Goal: Find contact information: Find contact information

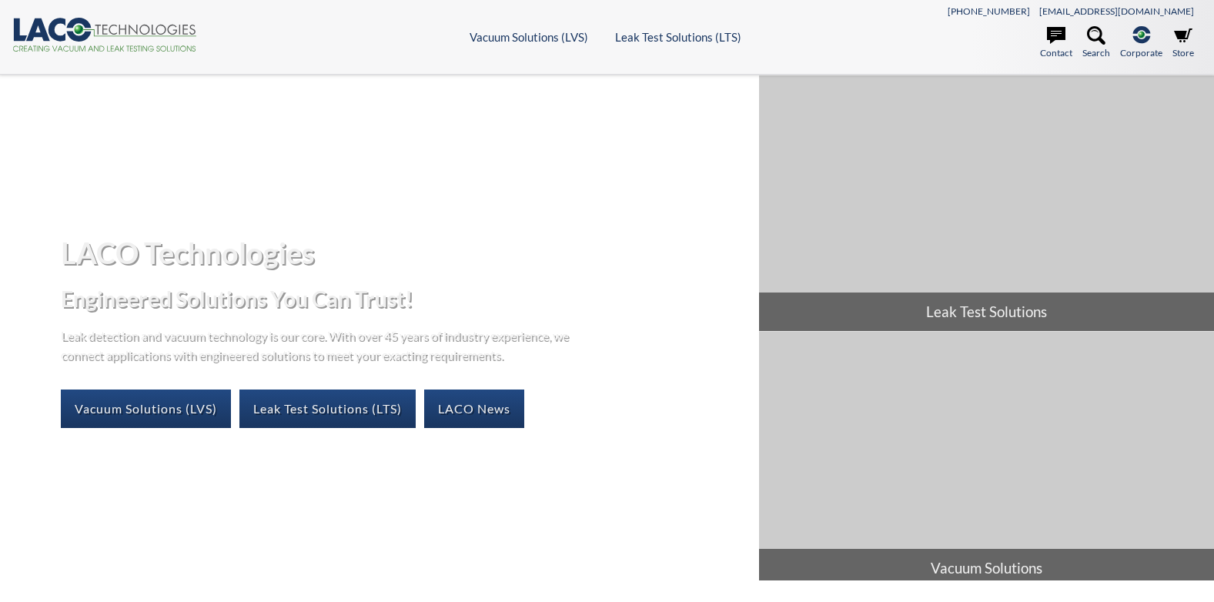
select select "Language Translate Widget"
click at [1183, 49] on link "Store" at bounding box center [1183, 43] width 22 height 34
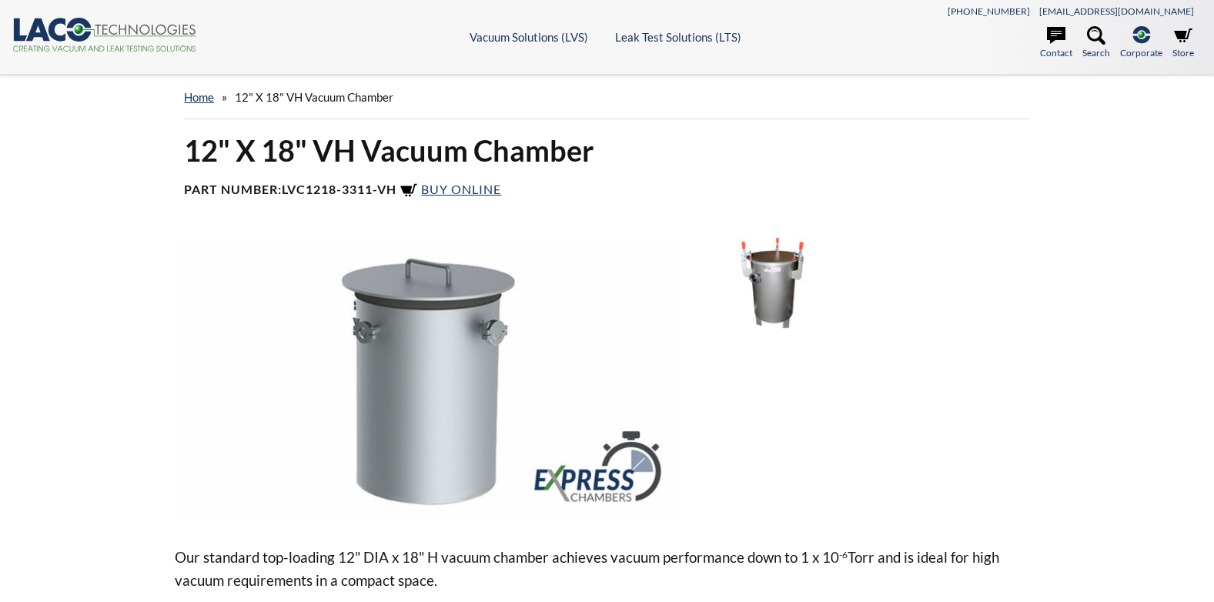
select select "Language Translate Widget"
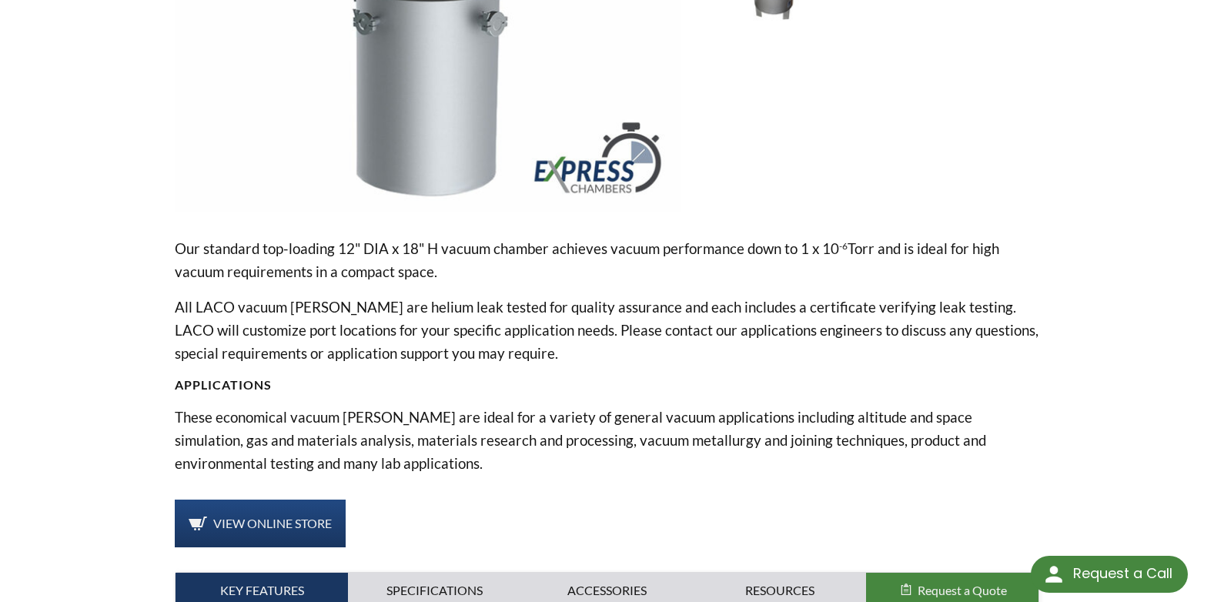
scroll to position [303, 0]
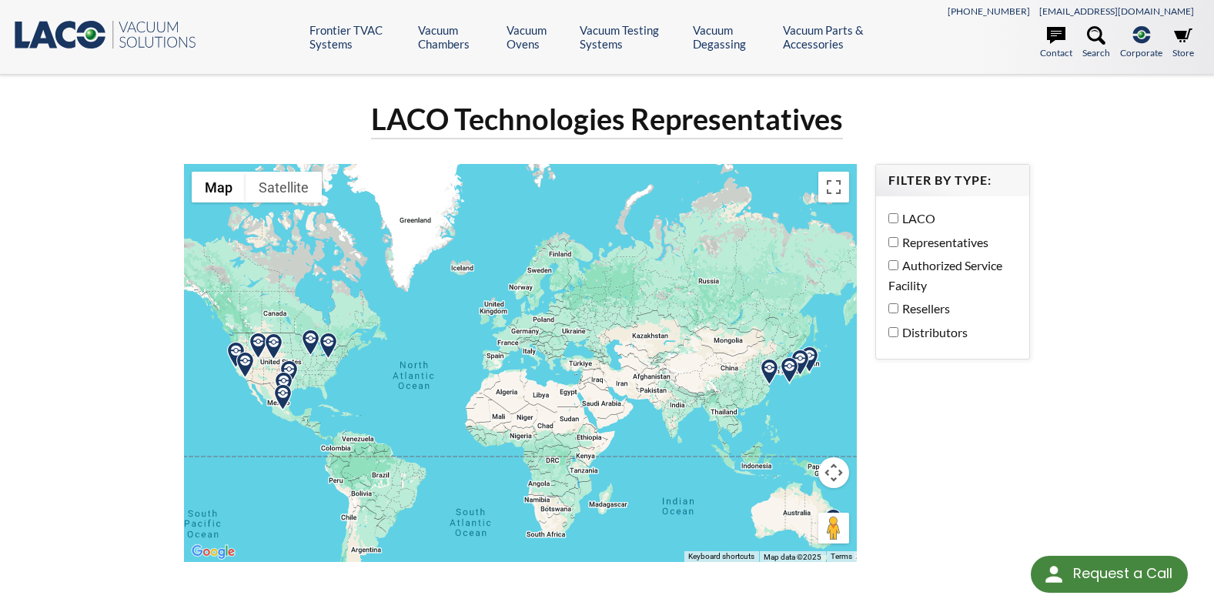
drag, startPoint x: 696, startPoint y: 415, endPoint x: 463, endPoint y: 410, distance: 233.3
click at [463, 410] on div at bounding box center [520, 363] width 673 height 398
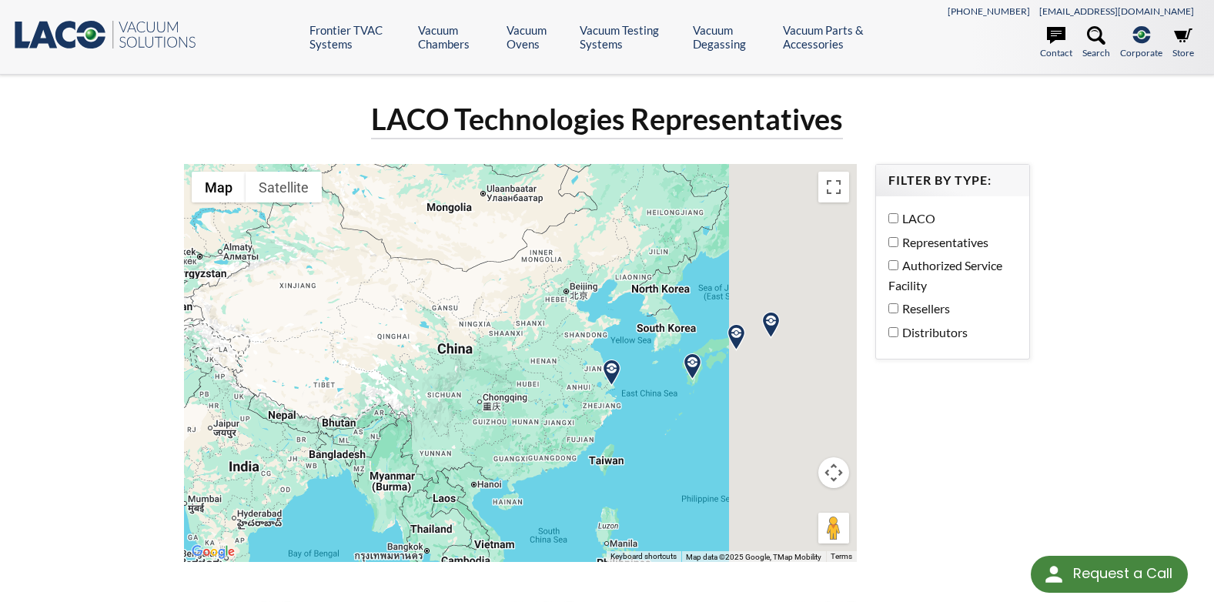
drag, startPoint x: 766, startPoint y: 421, endPoint x: 621, endPoint y: 425, distance: 145.6
click at [621, 425] on div at bounding box center [520, 363] width 673 height 398
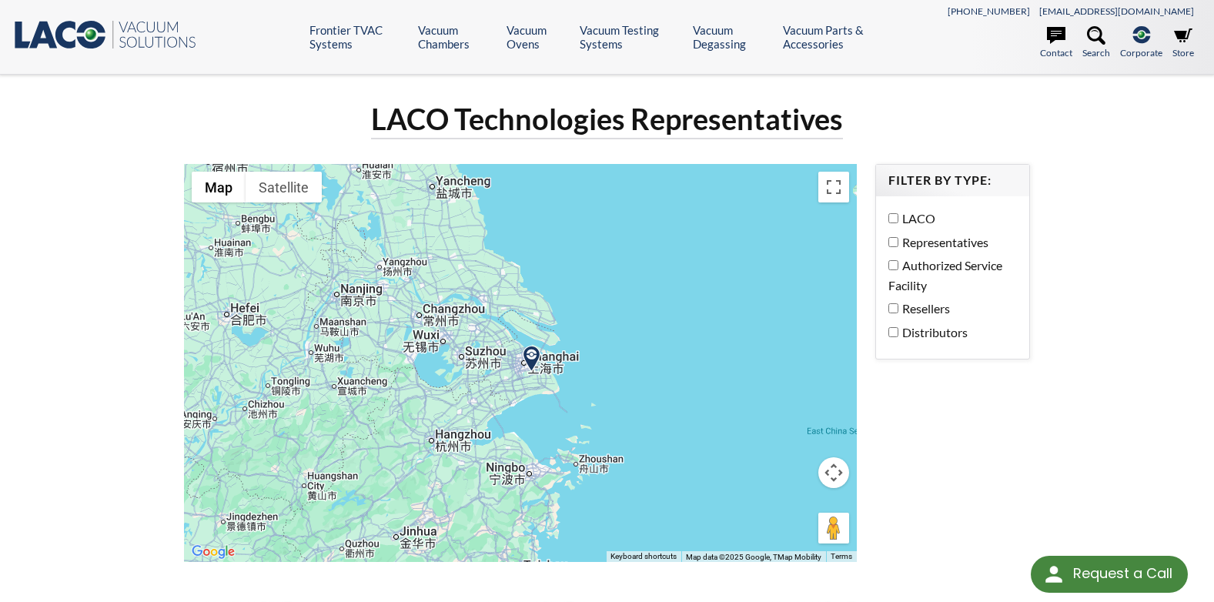
drag, startPoint x: 560, startPoint y: 356, endPoint x: 622, endPoint y: 433, distance: 98.6
click at [622, 437] on div at bounding box center [520, 363] width 673 height 398
click at [531, 350] on img at bounding box center [532, 356] width 27 height 27
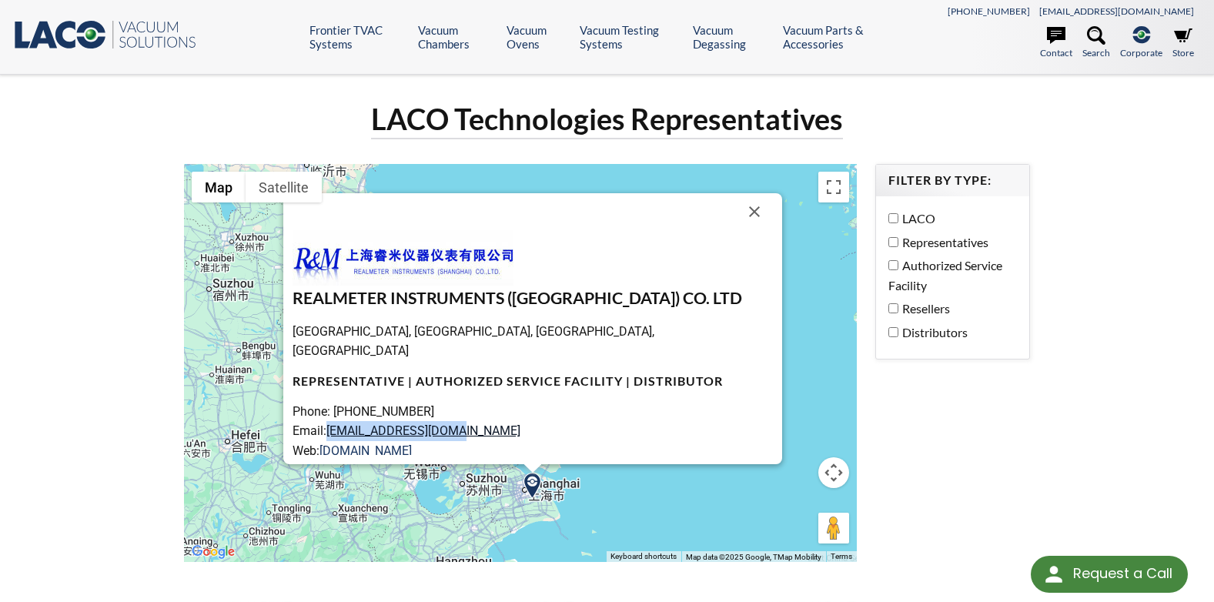
drag, startPoint x: 480, startPoint y: 407, endPoint x: 350, endPoint y: 415, distance: 130.3
click at [350, 415] on p "Phone: [PHONE_NUMBER] Email: [EMAIL_ADDRESS][DOMAIN_NAME] Web: [DOMAIN_NAME]" at bounding box center [533, 431] width 480 height 59
copy link "[EMAIL_ADDRESS][DOMAIN_NAME]"
